Goal: Register for event/course

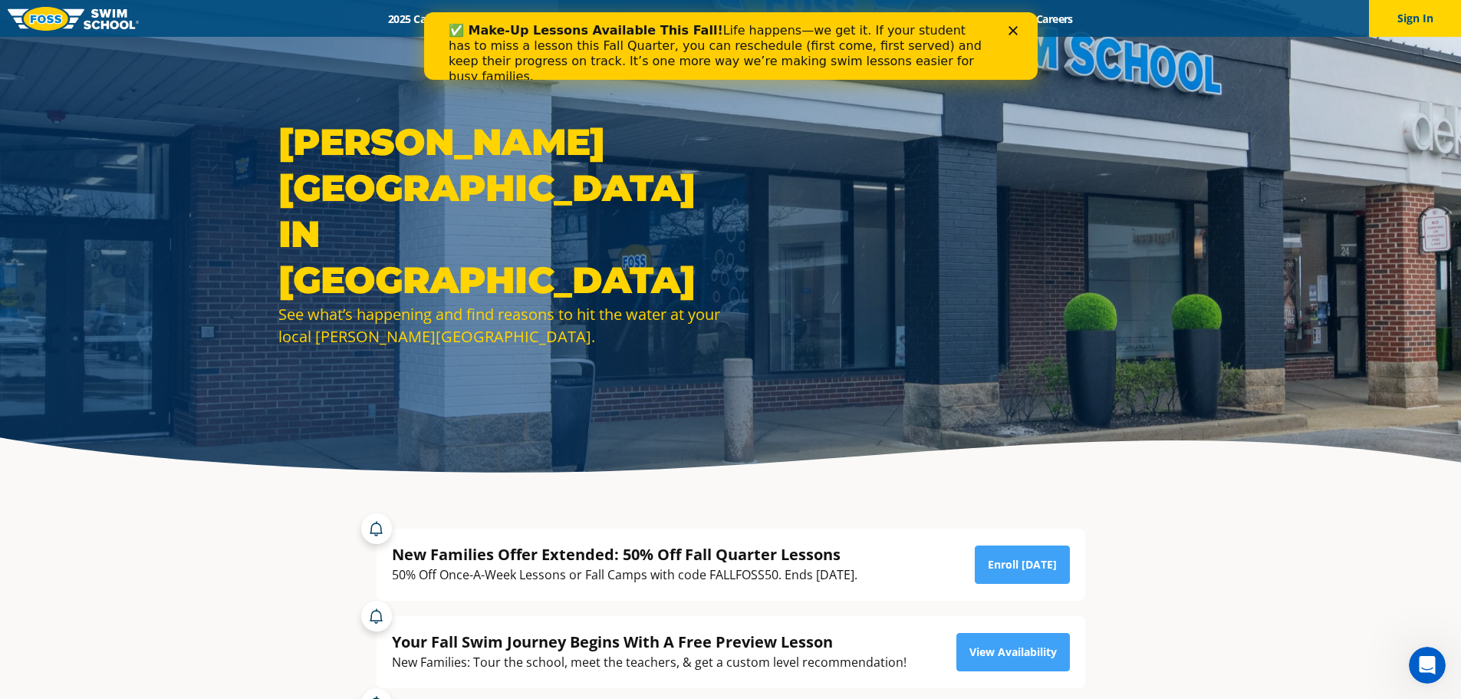
click at [1011, 32] on icon "Close" at bounding box center [1012, 30] width 9 height 9
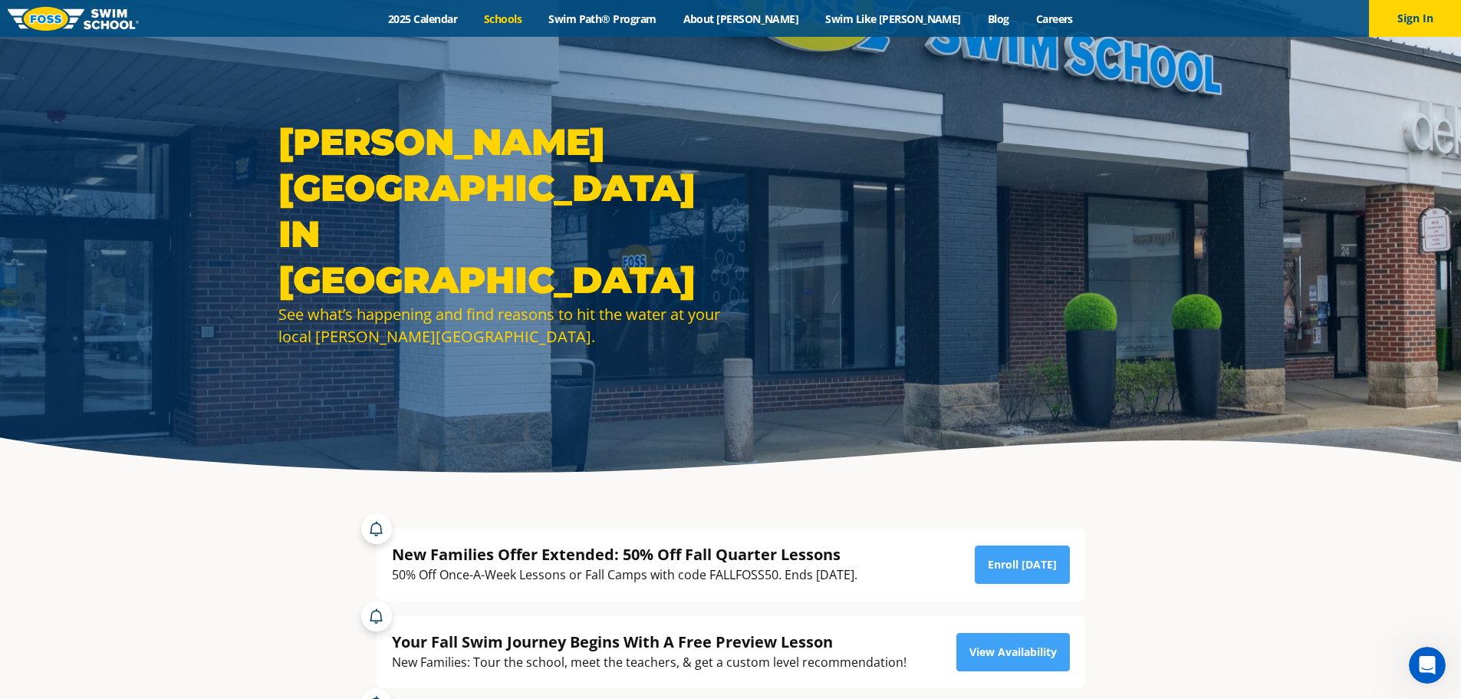
click at [535, 25] on link "Schools" at bounding box center [503, 19] width 64 height 15
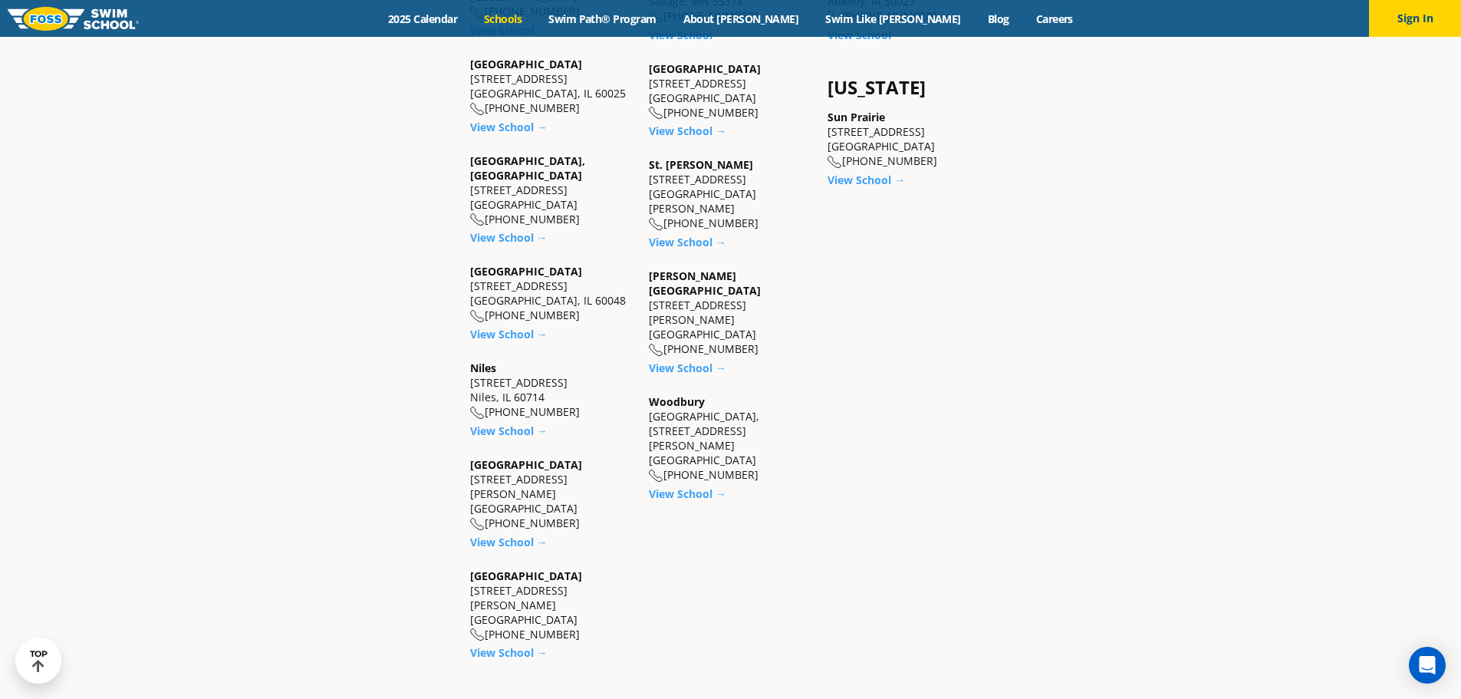
scroll to position [1457, 0]
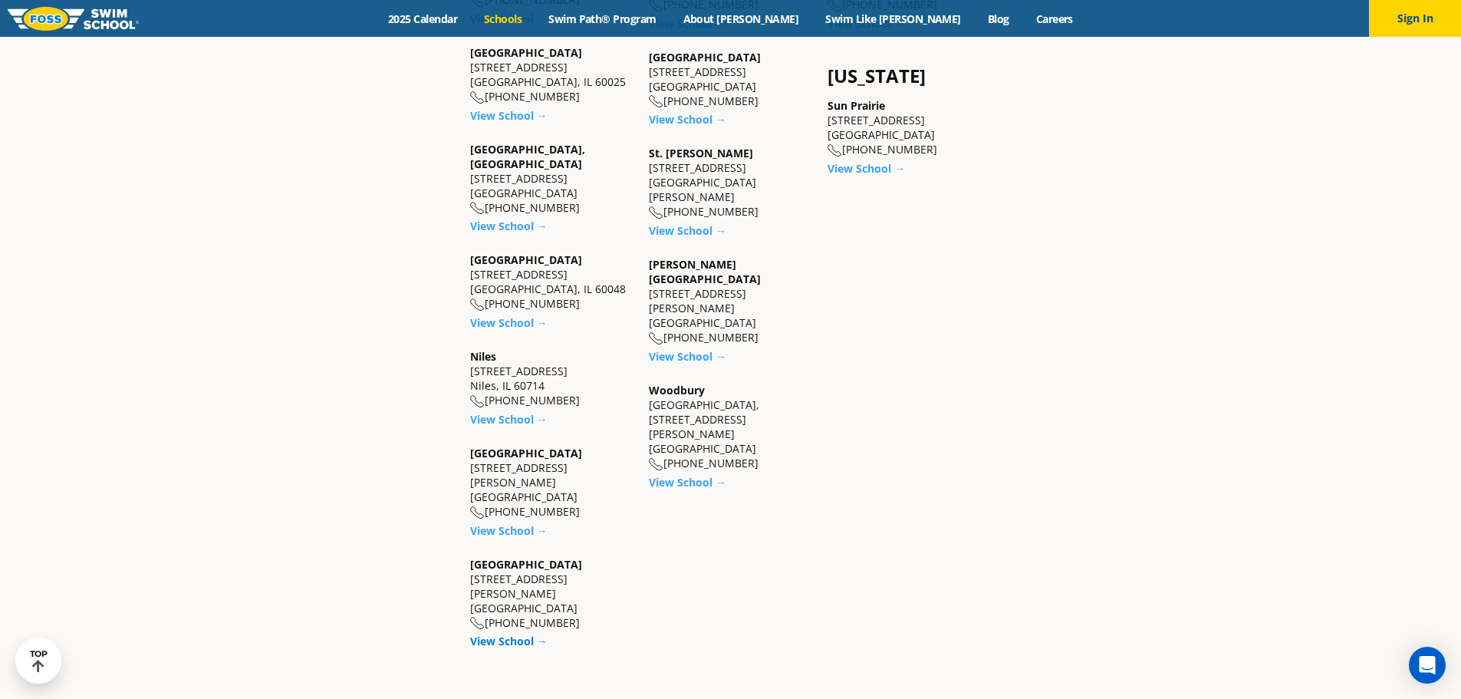
click at [504, 633] on link "View School →" at bounding box center [508, 640] width 77 height 15
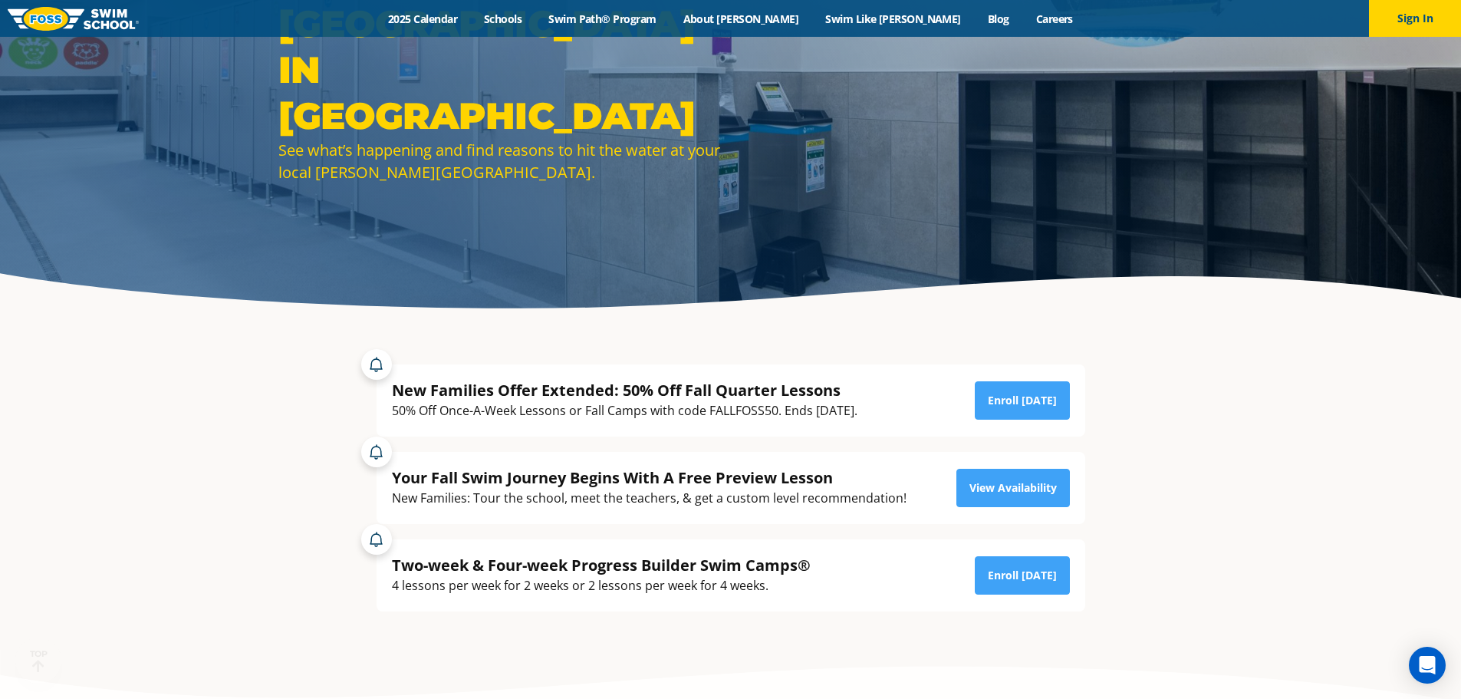
scroll to position [230, 0]
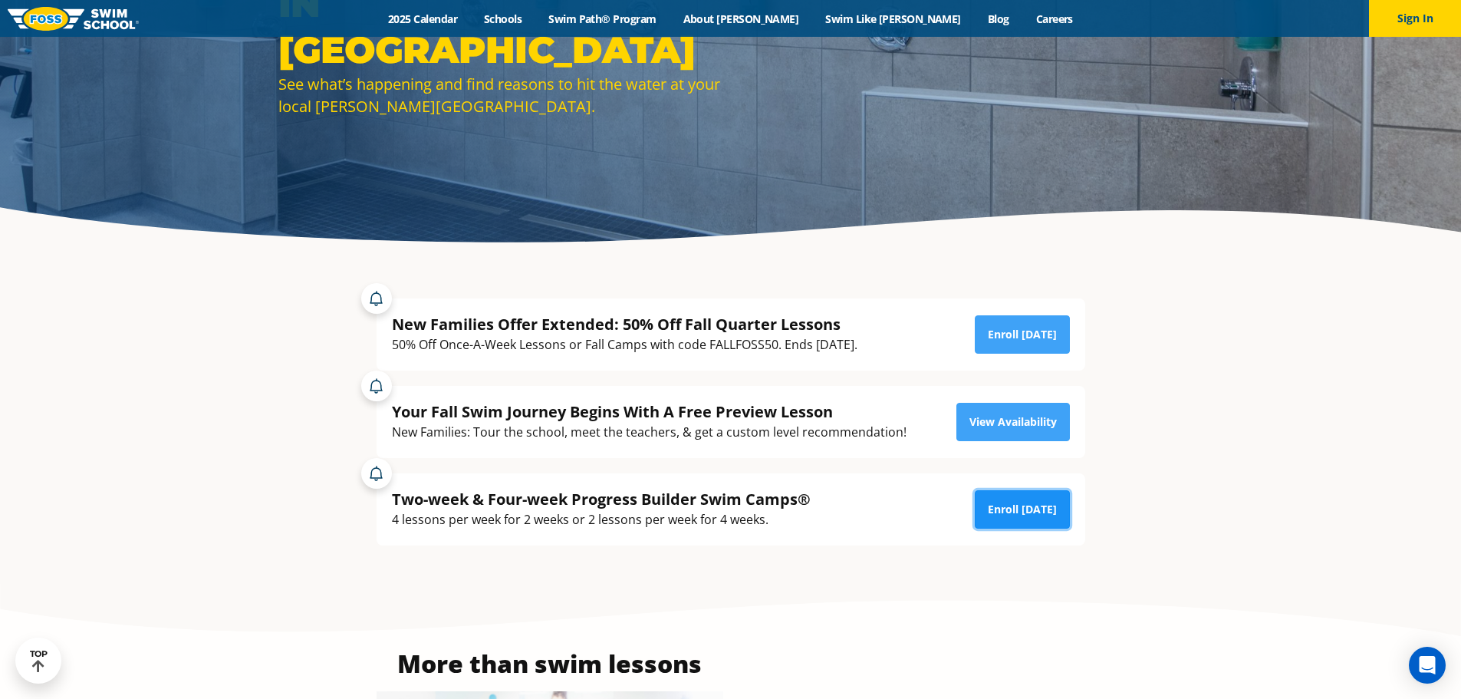
click at [1024, 505] on link "Enroll [DATE]" at bounding box center [1022, 509] width 95 height 38
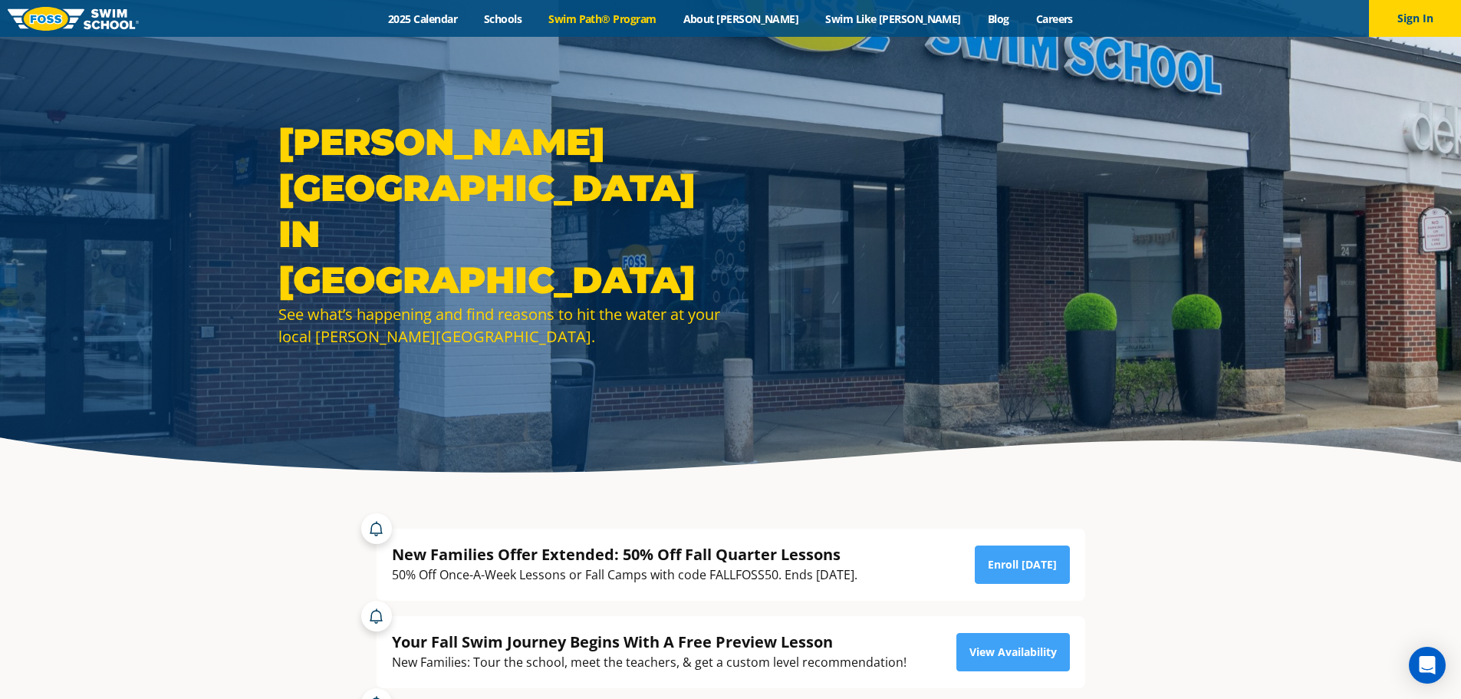
click at [660, 21] on link "Swim Path® Program" at bounding box center [602, 19] width 134 height 15
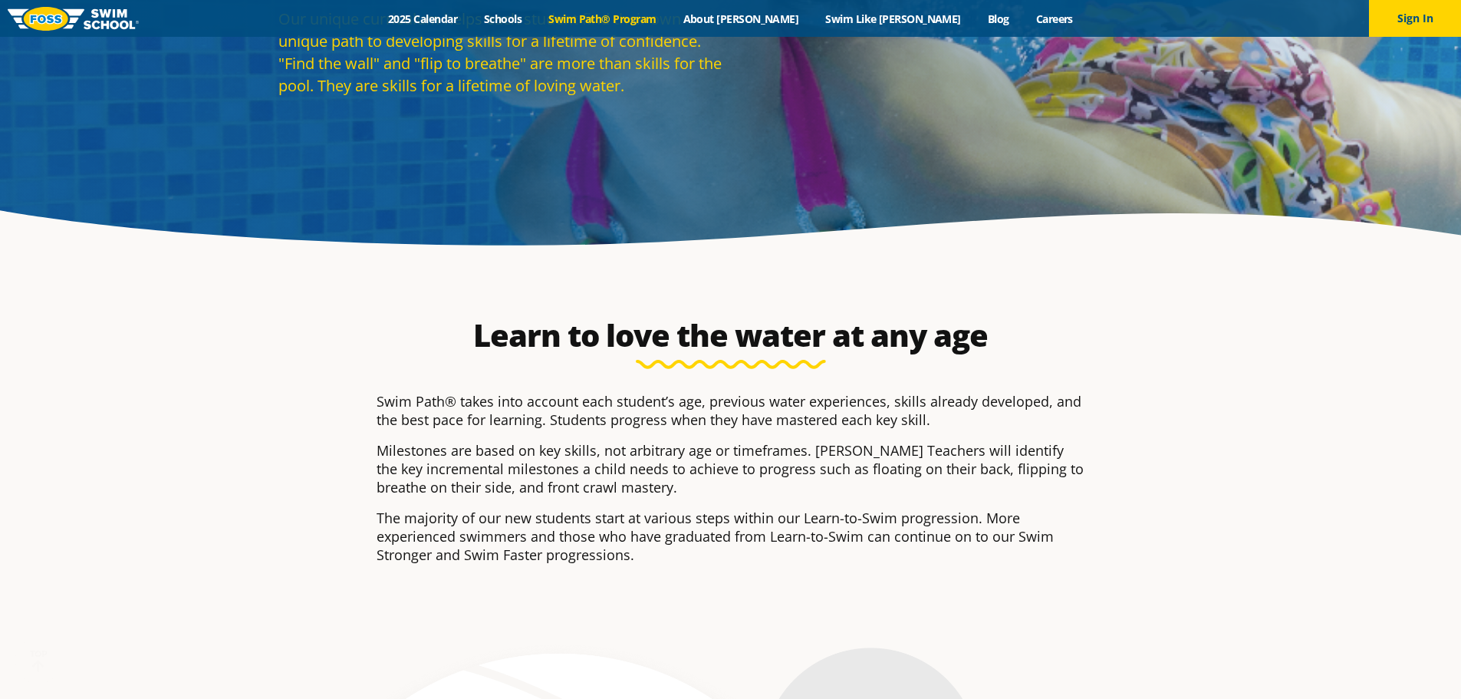
scroll to position [230, 0]
